Goal: Complete application form

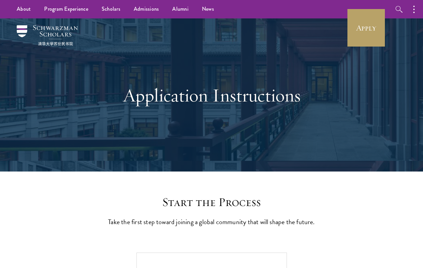
click at [339, 26] on div "Application Instructions" at bounding box center [211, 94] width 383 height 153
click at [355, 27] on link "Apply" at bounding box center [366, 27] width 37 height 37
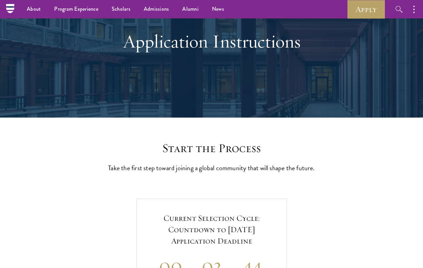
scroll to position [47, 0]
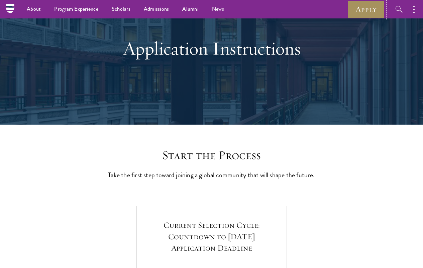
click at [370, 8] on link "Apply" at bounding box center [366, 9] width 37 height 18
